Goal: Download file/media

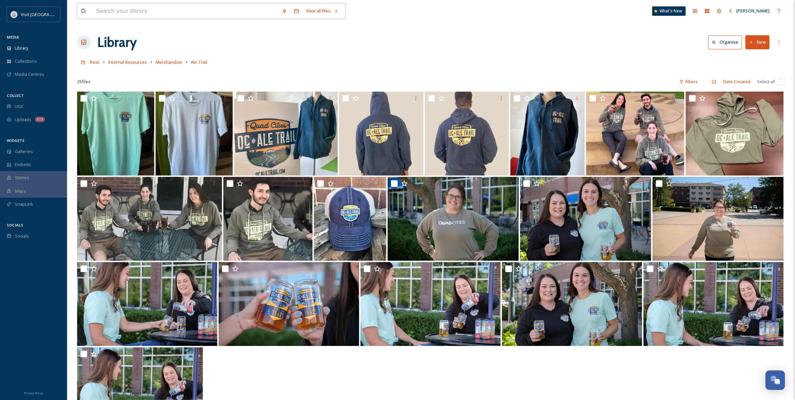
click at [110, 13] on input at bounding box center [186, 11] width 186 height 15
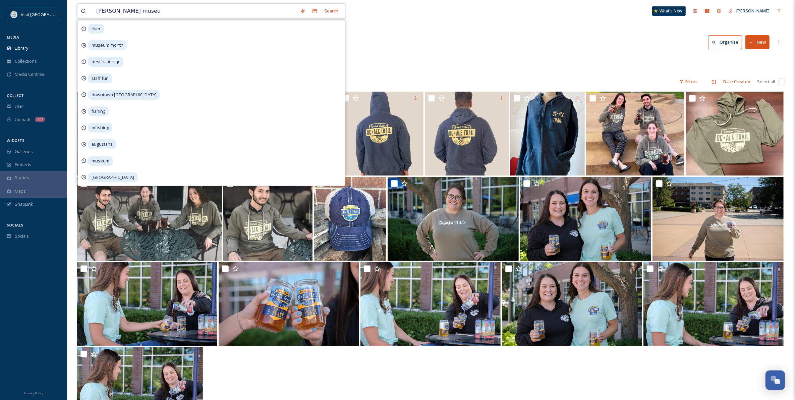
type input "[PERSON_NAME][GEOGRAPHIC_DATA]"
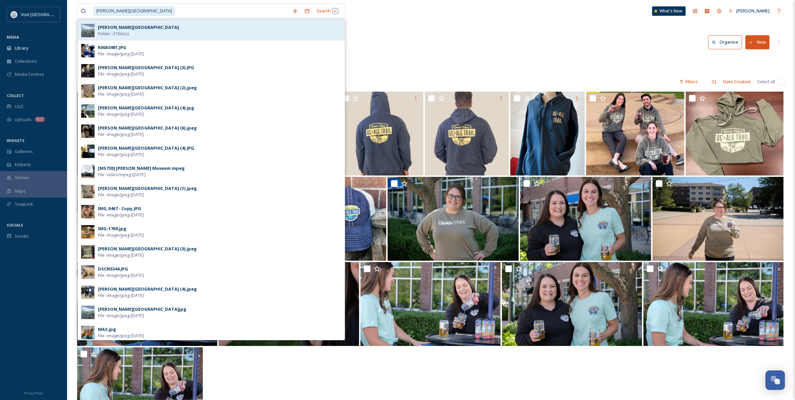
click at [121, 32] on span "Folder - 21 file(s)" at bounding box center [113, 34] width 31 height 6
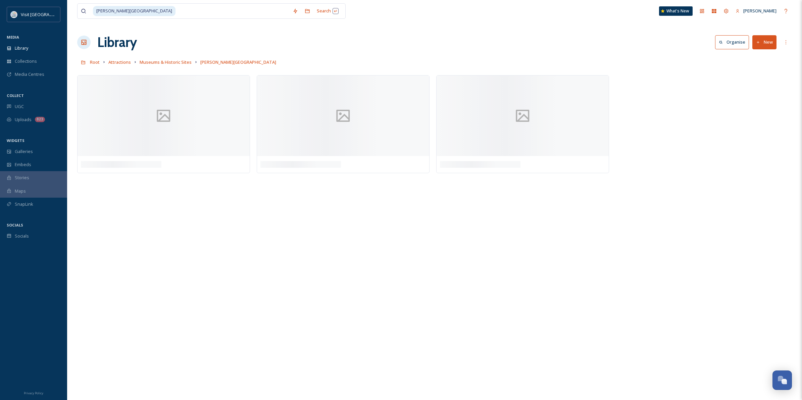
click at [452, 29] on div "[PERSON_NAME] museum Search What's [GEOGRAPHIC_DATA][PERSON_NAME] Organise New …" at bounding box center [434, 200] width 735 height 400
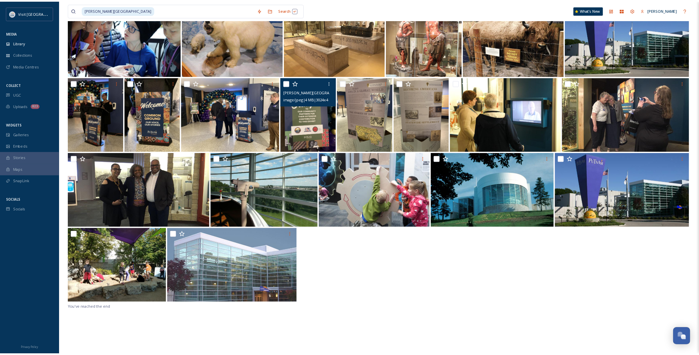
scroll to position [92, 0]
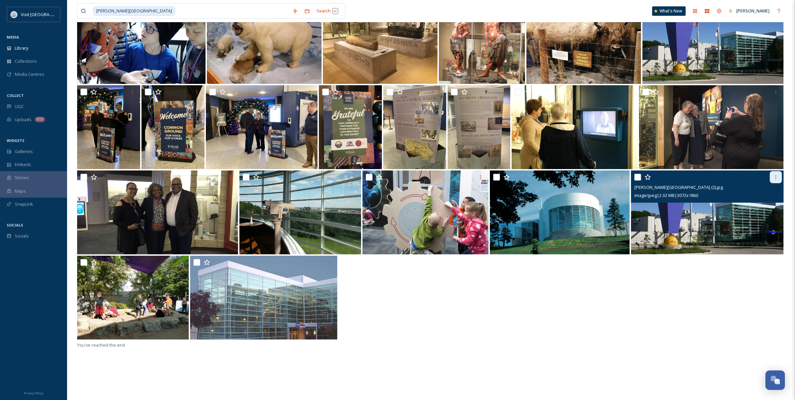
click at [776, 176] on icon at bounding box center [776, 176] width 5 height 5
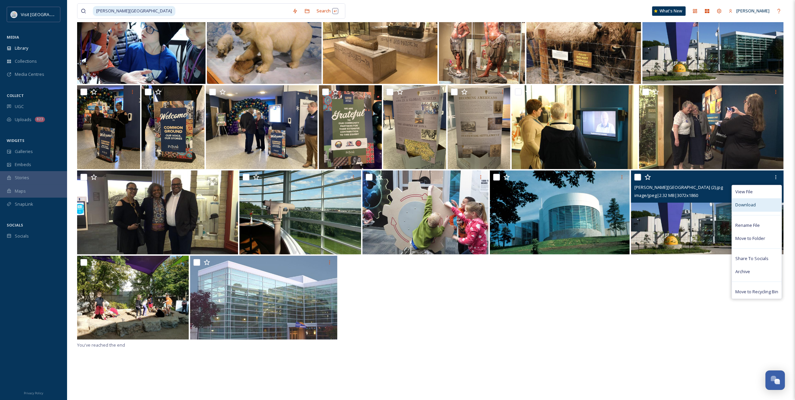
click at [761, 207] on div "Download" at bounding box center [757, 204] width 50 height 13
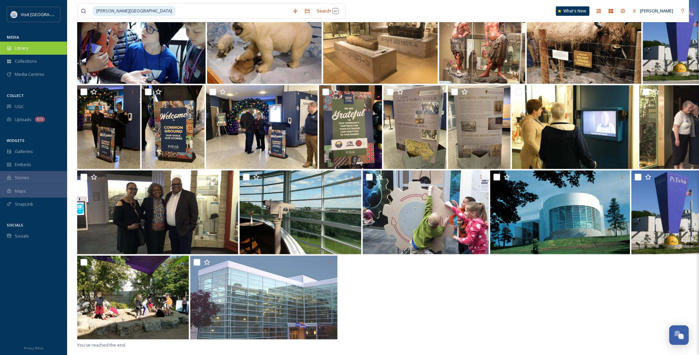
click at [25, 44] on div "Library" at bounding box center [33, 48] width 67 height 13
